Goal: Check status

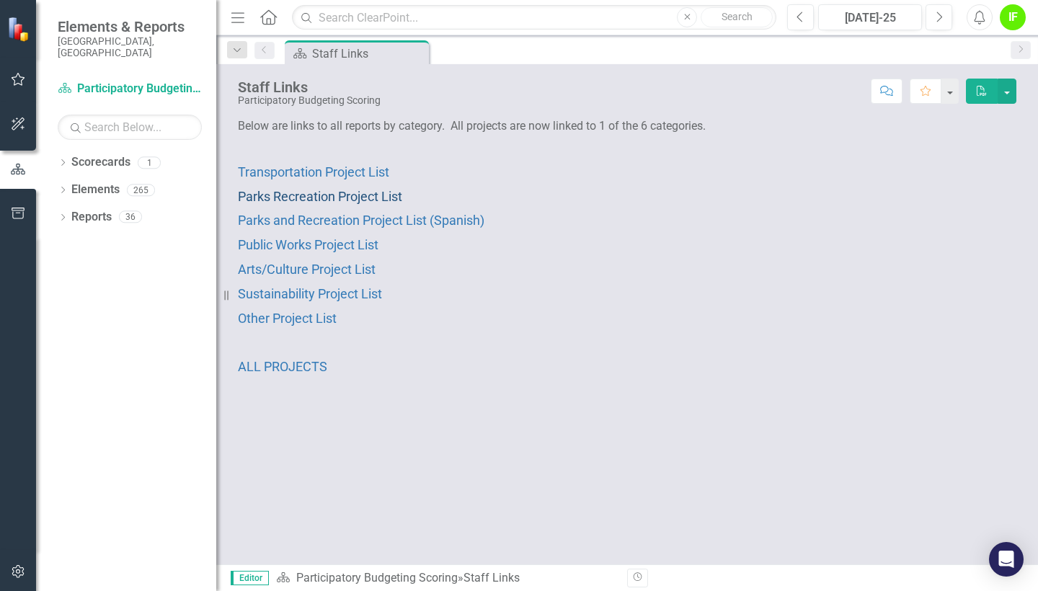
click at [361, 195] on span "Parks Recreation Project List" at bounding box center [320, 196] width 164 height 15
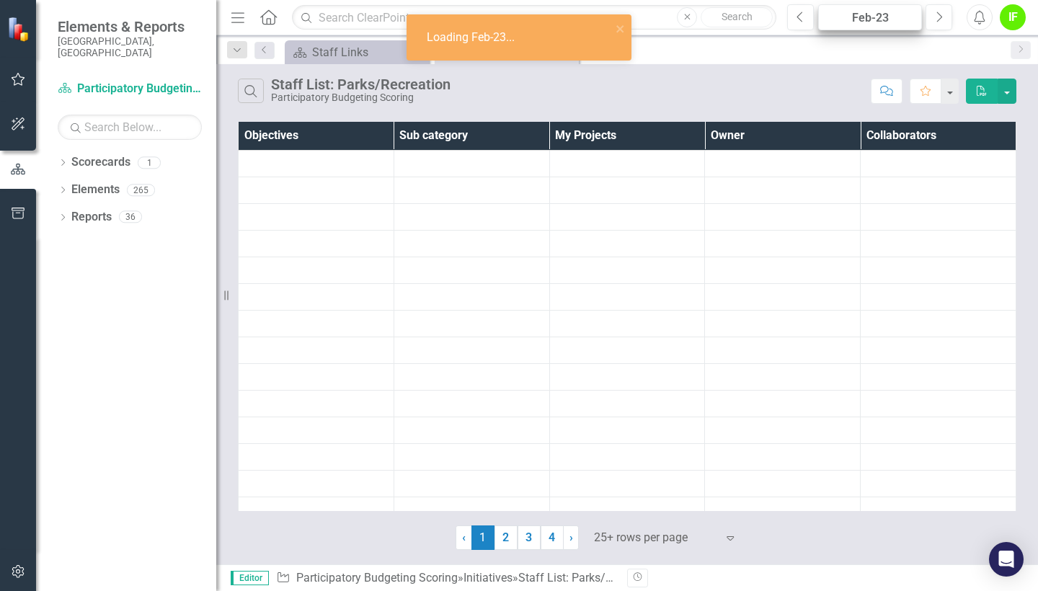
click at [880, 24] on div "Feb-23" at bounding box center [870, 17] width 94 height 17
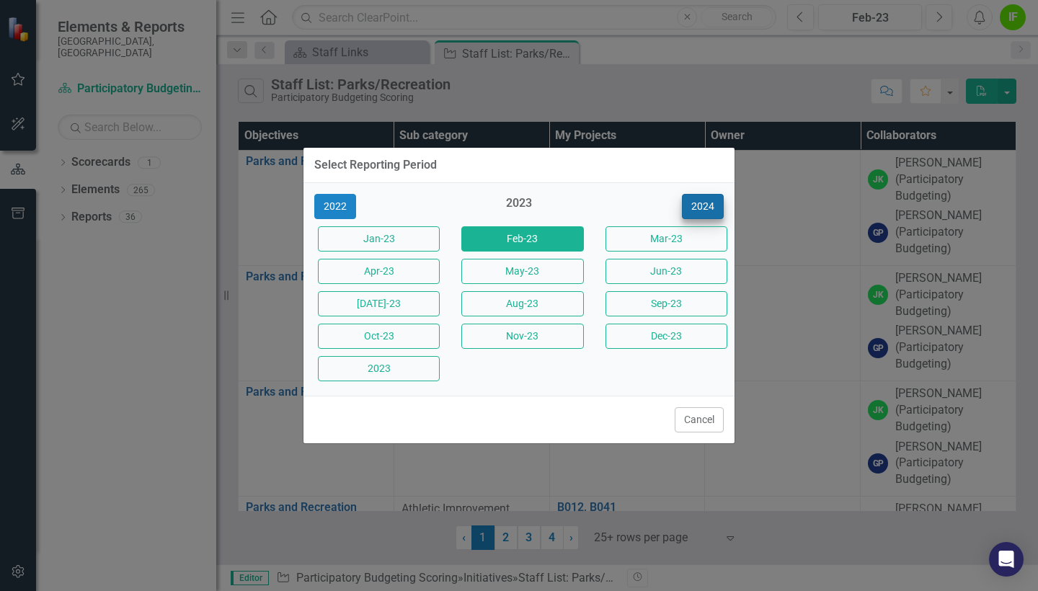
click at [702, 209] on button "2024" at bounding box center [703, 206] width 42 height 25
click at [702, 209] on button "2025" at bounding box center [703, 206] width 42 height 25
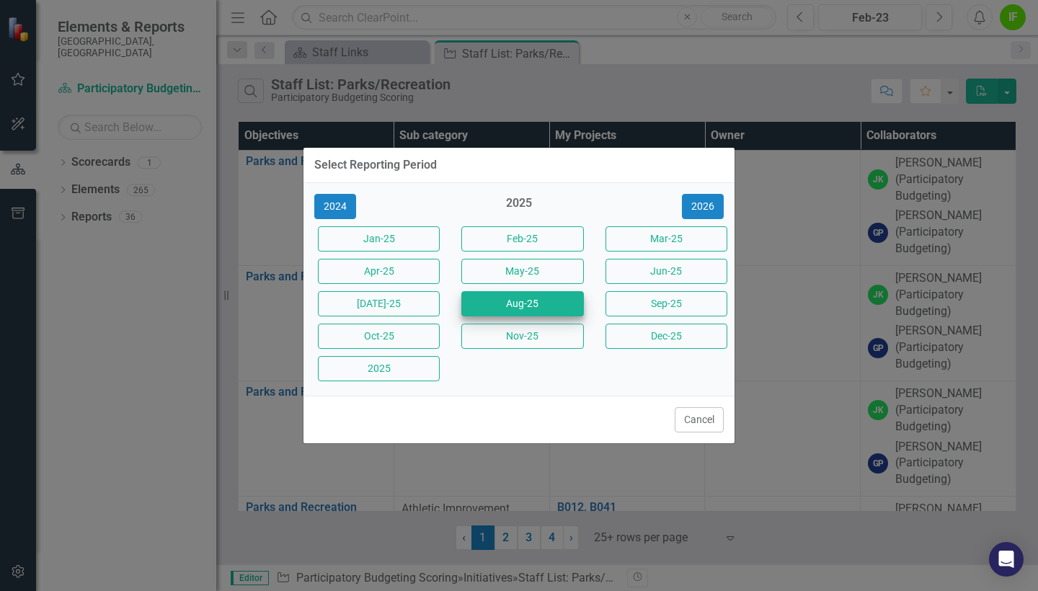
click at [544, 311] on button "Aug-25" at bounding box center [522, 303] width 122 height 25
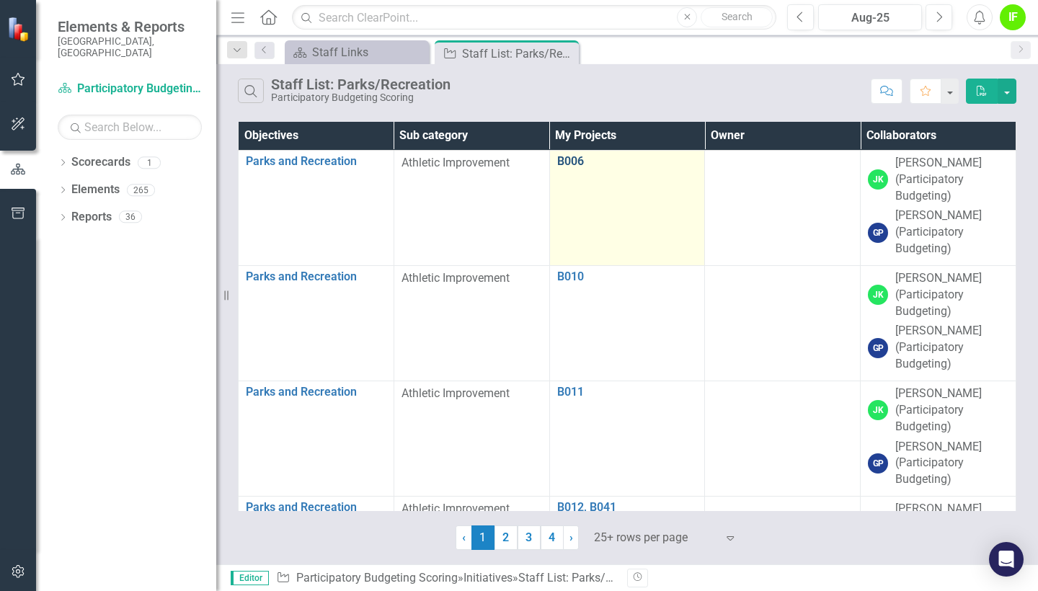
click at [576, 162] on link "B006" at bounding box center [627, 161] width 141 height 13
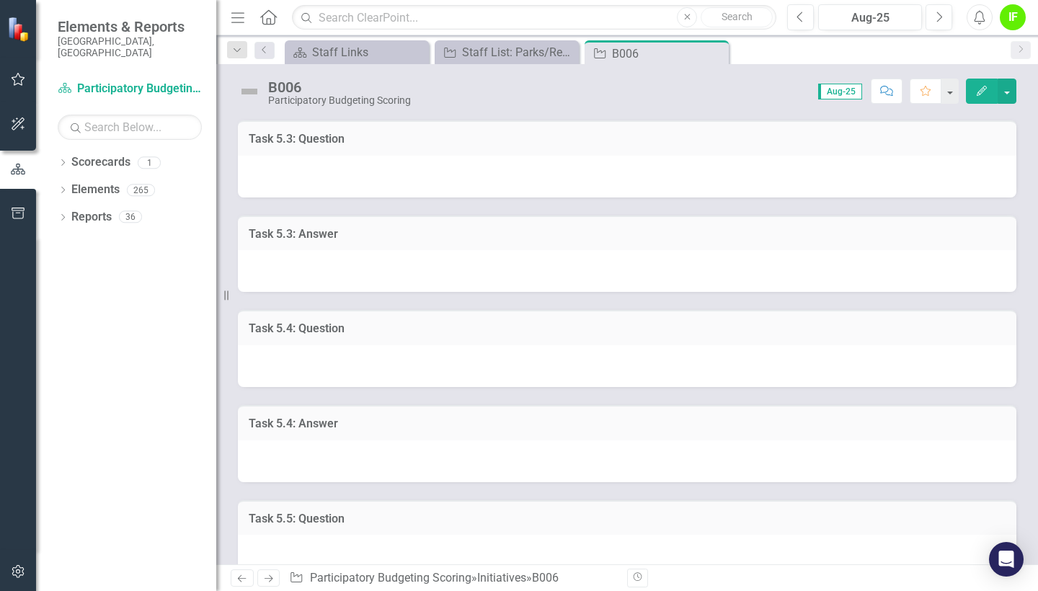
scroll to position [575, 0]
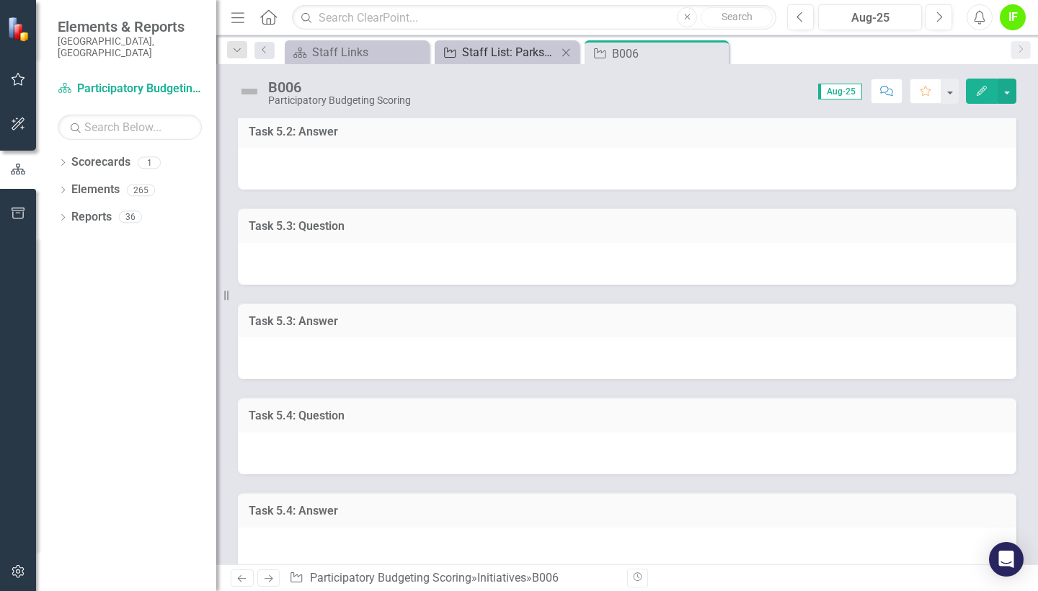
click at [548, 48] on div "Staff List: Parks/Recreation" at bounding box center [509, 52] width 95 height 18
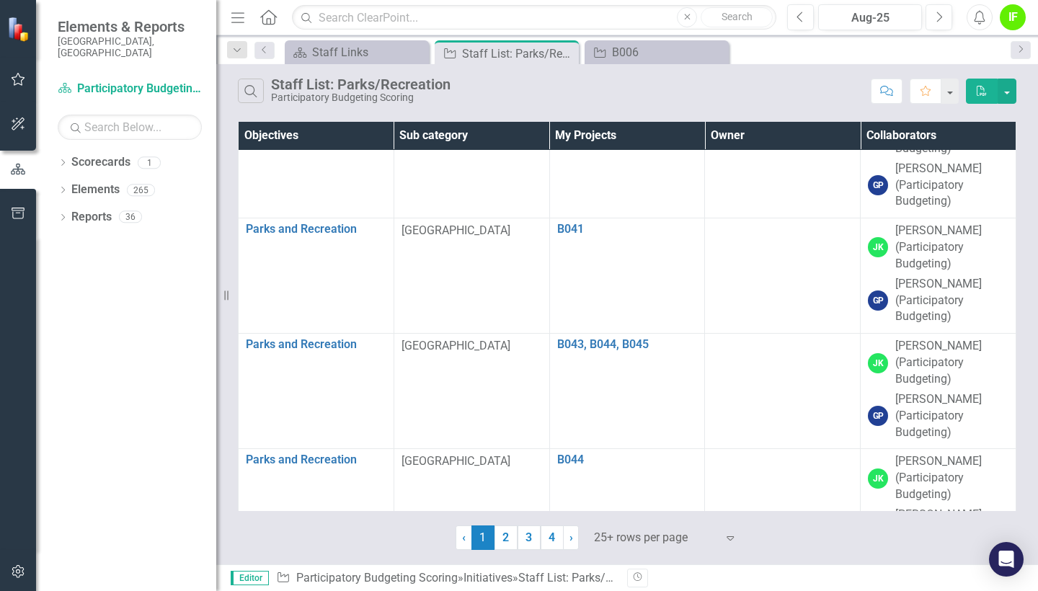
scroll to position [2444, 0]
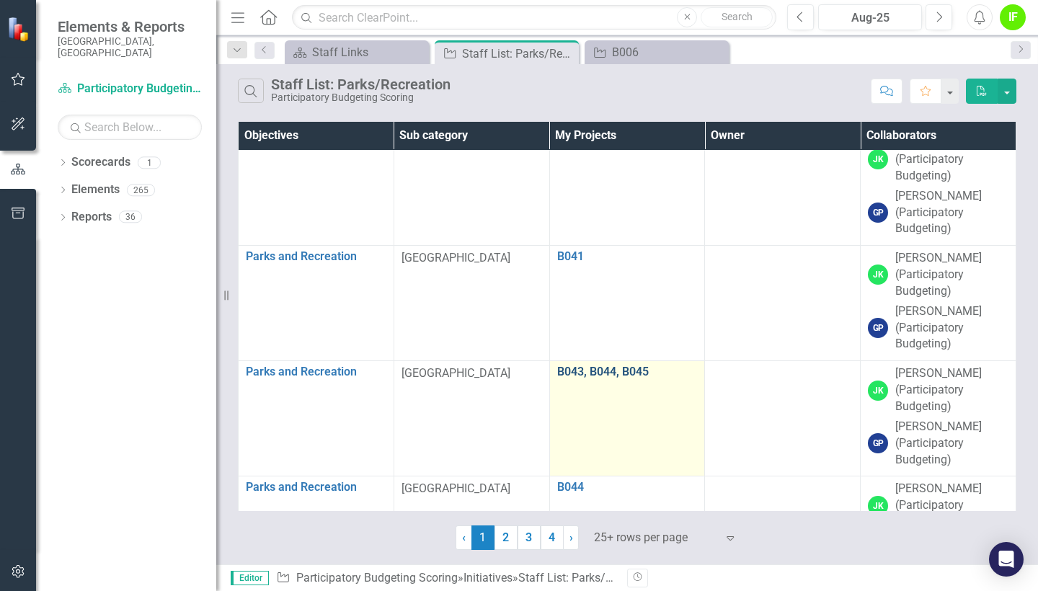
click at [623, 366] on link "B043, B044, B045" at bounding box center [627, 372] width 141 height 13
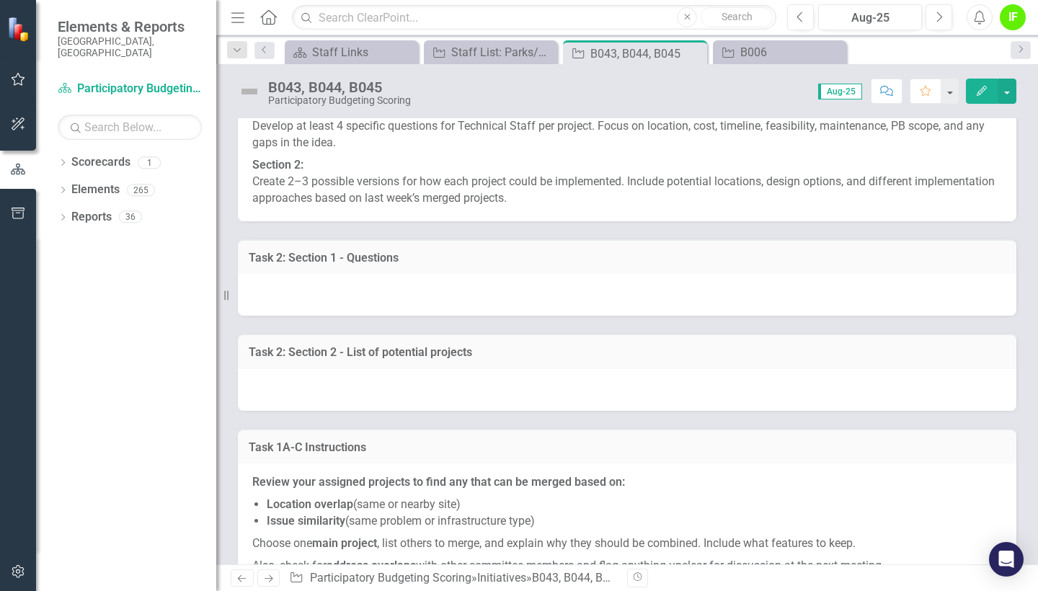
scroll to position [9046, 0]
